Goal: Information Seeking & Learning: Find specific fact

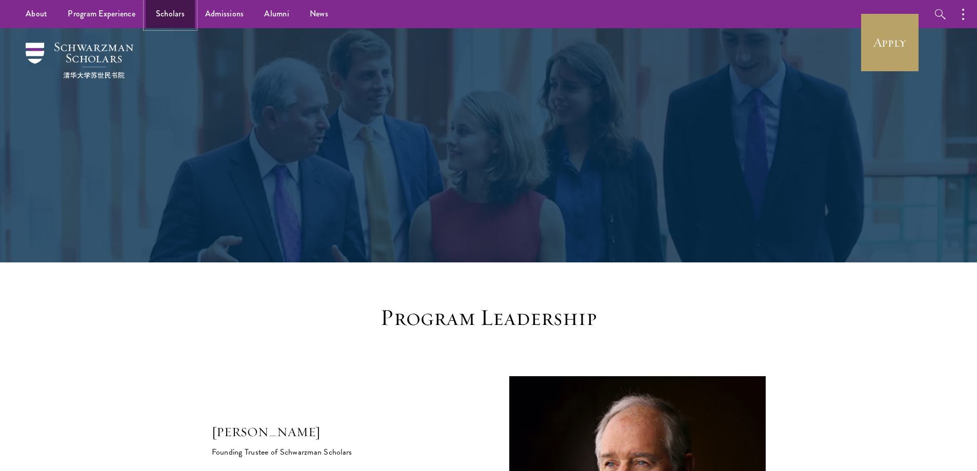
click at [181, 10] on link "Scholars" at bounding box center [170, 14] width 49 height 28
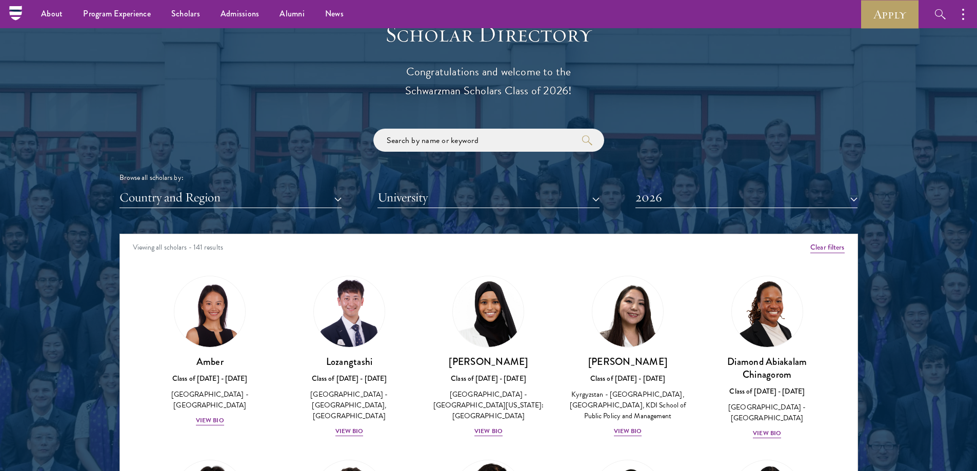
scroll to position [1077, 0]
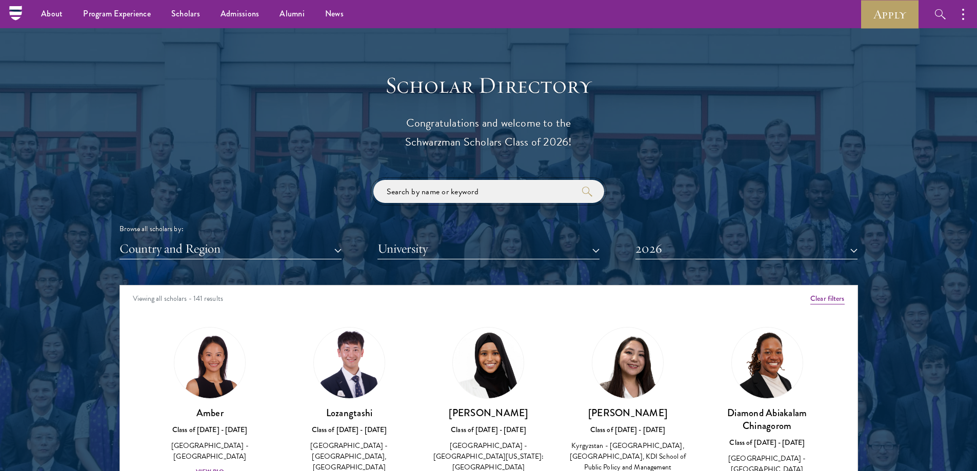
click at [503, 191] on input "search" at bounding box center [488, 191] width 231 height 23
type input "anya"
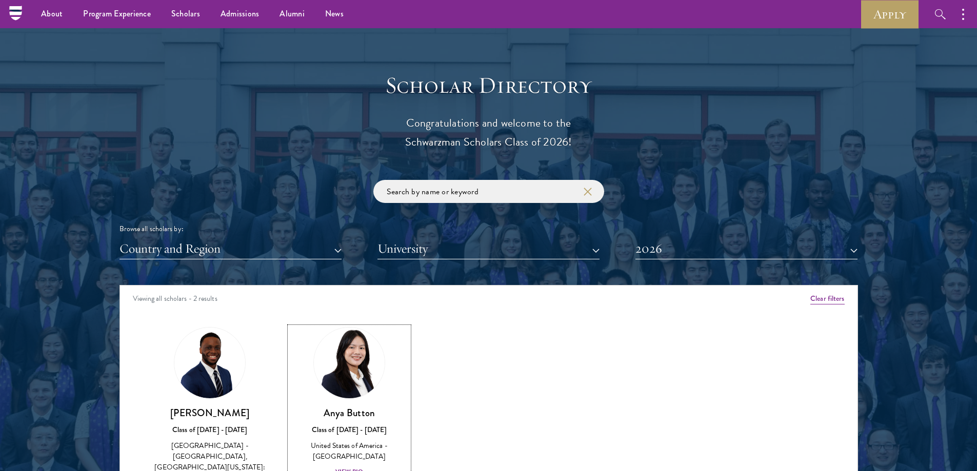
click at [363, 361] on img at bounding box center [349, 363] width 78 height 78
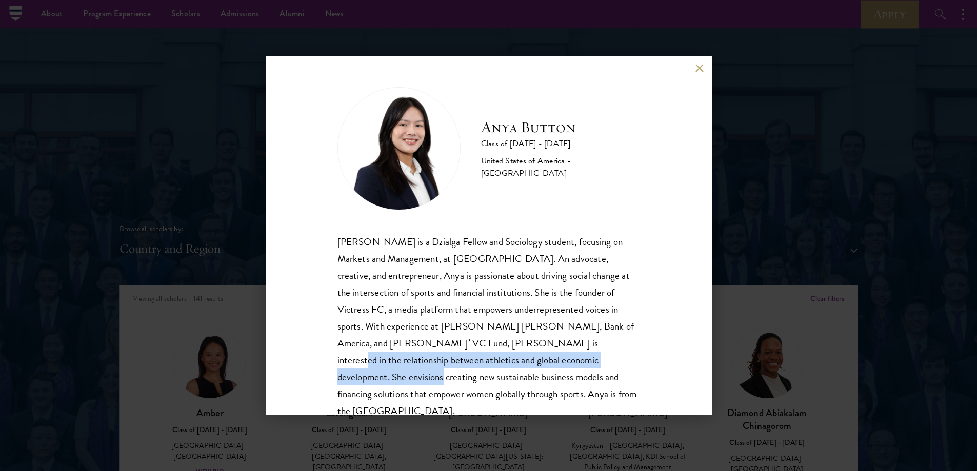
drag, startPoint x: 505, startPoint y: 345, endPoint x: 598, endPoint y: 353, distance: 92.7
click at [584, 354] on div "[PERSON_NAME] is a Dzialga Fellow and Sociology student, focusing on Markets an…" at bounding box center [489, 326] width 303 height 187
click at [630, 342] on div "[PERSON_NAME] is a Dzialga Fellow and Sociology student, focusing on Markets an…" at bounding box center [489, 326] width 303 height 187
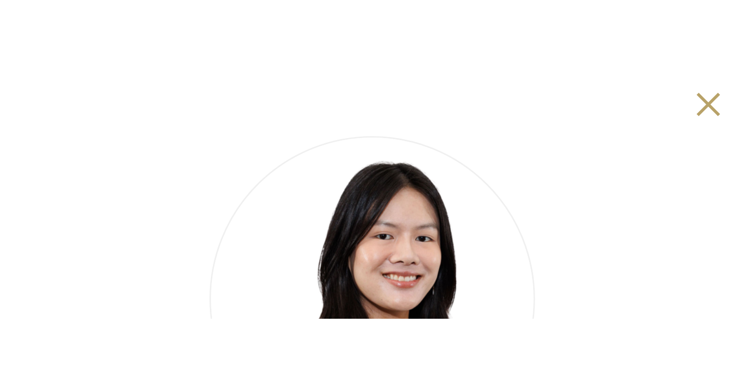
scroll to position [1076, 0]
